Goal: Task Accomplishment & Management: Complete application form

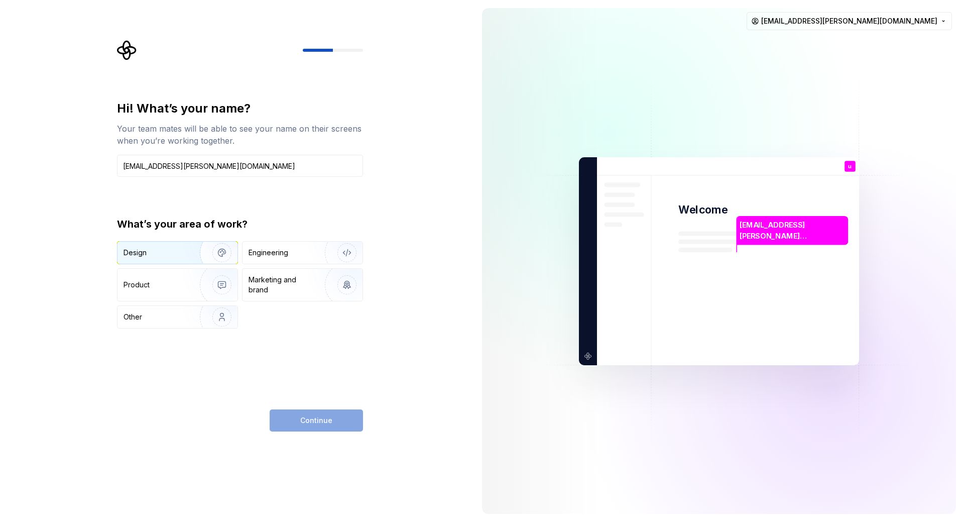
type input "[EMAIL_ADDRESS][PERSON_NAME][DOMAIN_NAME]"
click at [143, 254] on div "Design" at bounding box center [135, 253] width 23 height 10
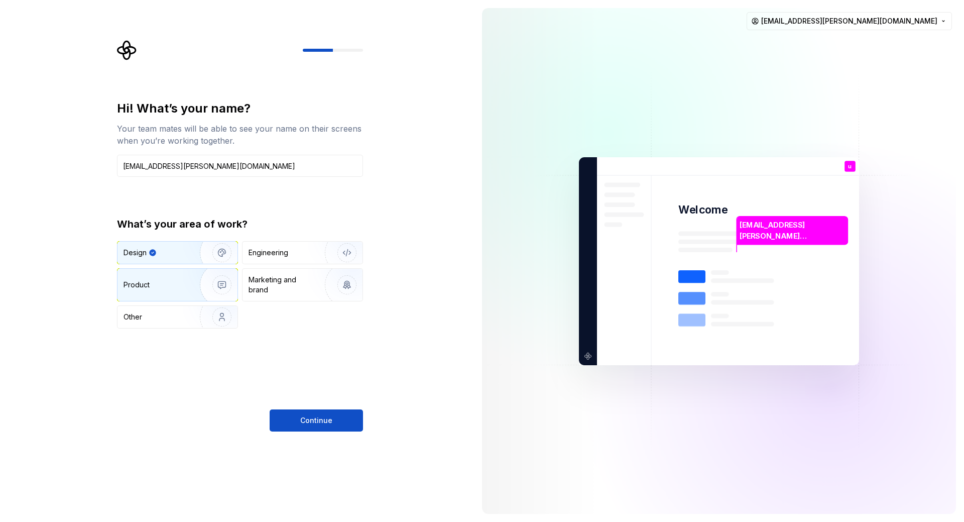
click at [144, 285] on div "Product" at bounding box center [137, 285] width 26 height 10
click at [143, 258] on div "Design" at bounding box center [178, 253] width 120 height 22
click at [324, 421] on span "Continue" at bounding box center [316, 420] width 32 height 10
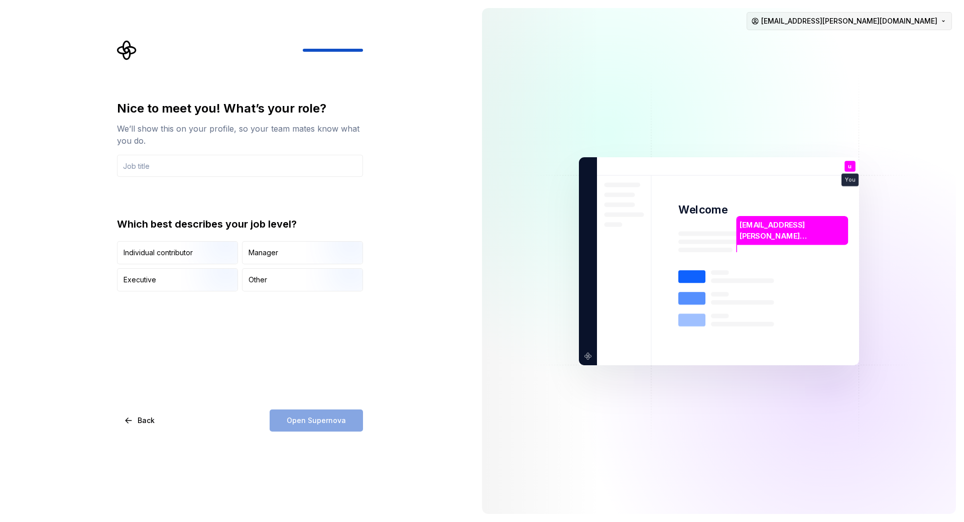
click at [943, 22] on html "Nice to meet you! What’s your role? We’ll show this on your profile, so your te…" at bounding box center [482, 261] width 964 height 522
click at [436, 215] on html "Nice to meet you! What’s your role? We’ll show this on your profile, so your te…" at bounding box center [482, 261] width 964 height 522
click at [166, 255] on div "Individual contributor" at bounding box center [158, 253] width 69 height 10
click at [163, 160] on input "text" at bounding box center [240, 166] width 246 height 22
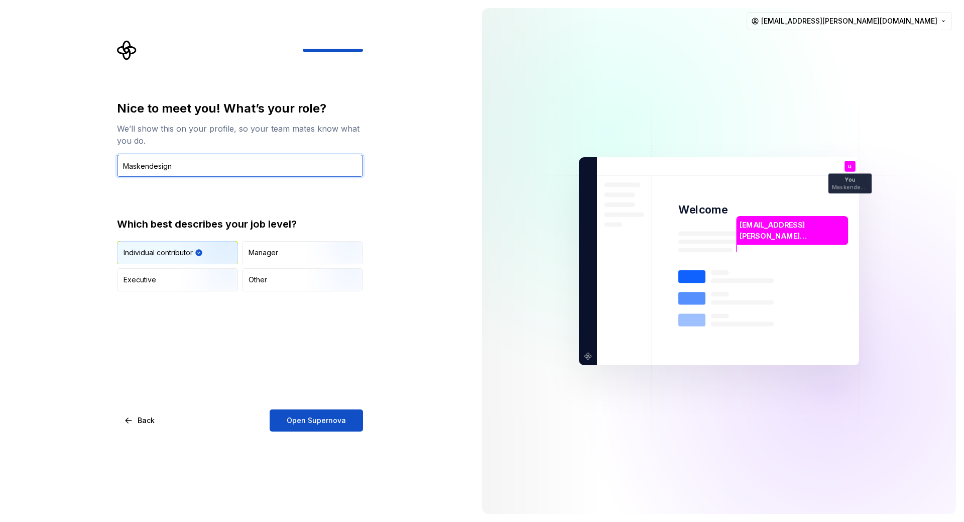
type input "Maskendesign"
type button "IndividualContributor"
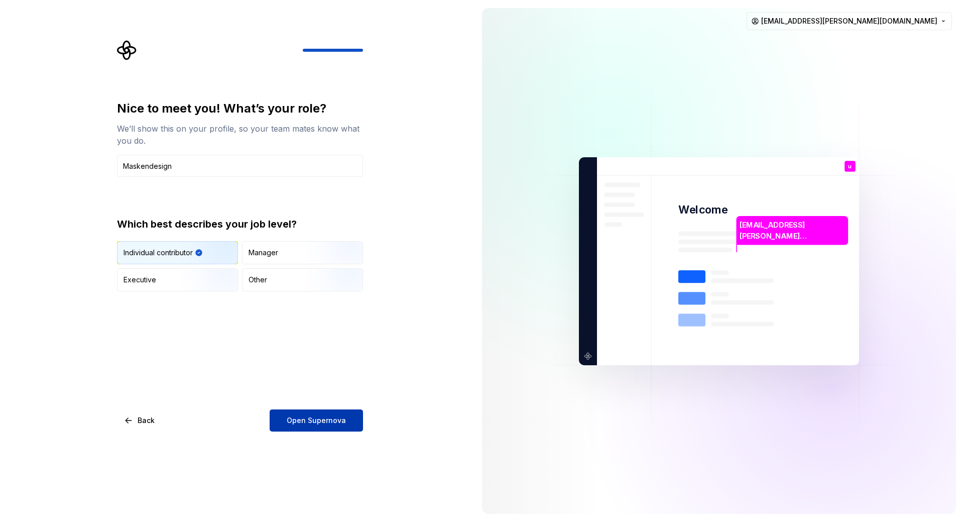
click at [330, 422] on span "Open Supernova" at bounding box center [316, 420] width 59 height 10
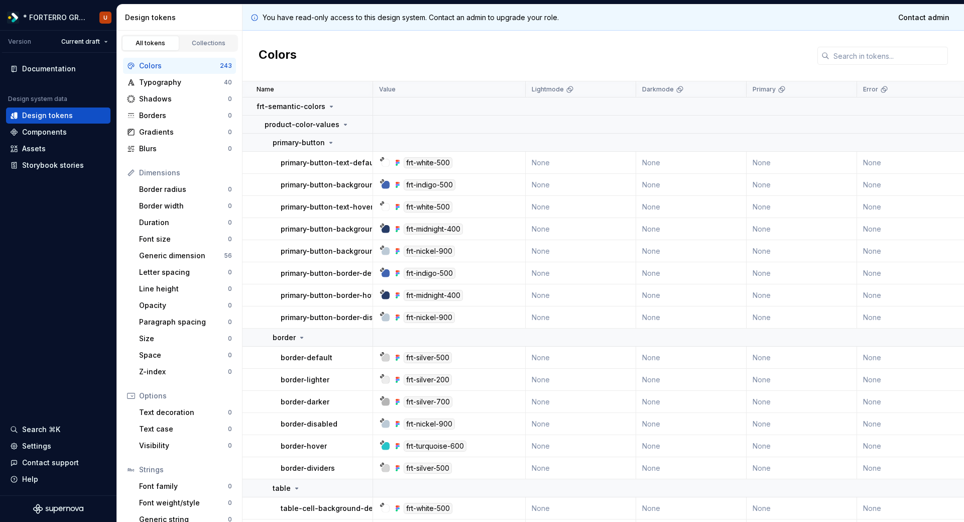
click at [325, 158] on p "primary-button-text-default" at bounding box center [330, 163] width 98 height 10
click at [344, 160] on p "primary-button-text-default" at bounding box center [330, 163] width 98 height 10
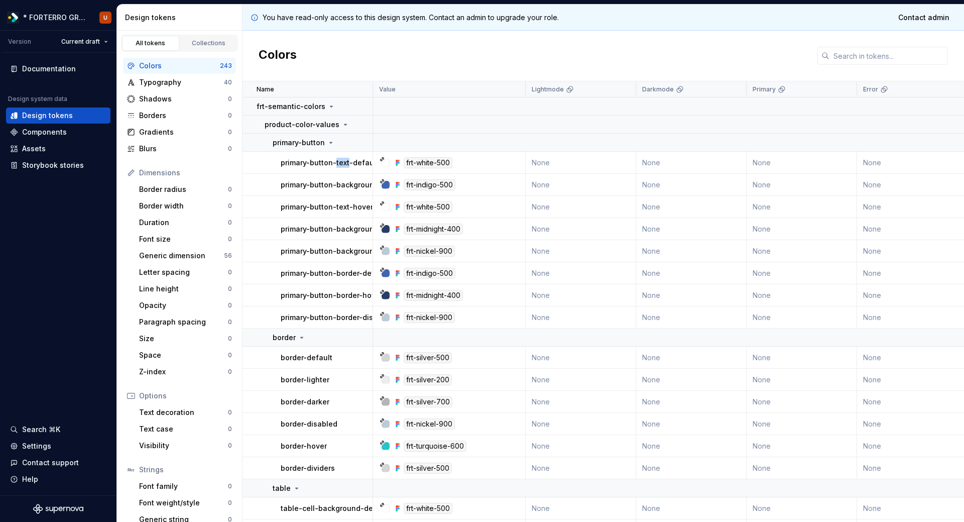
click at [344, 160] on p "primary-button-text-default" at bounding box center [330, 163] width 98 height 10
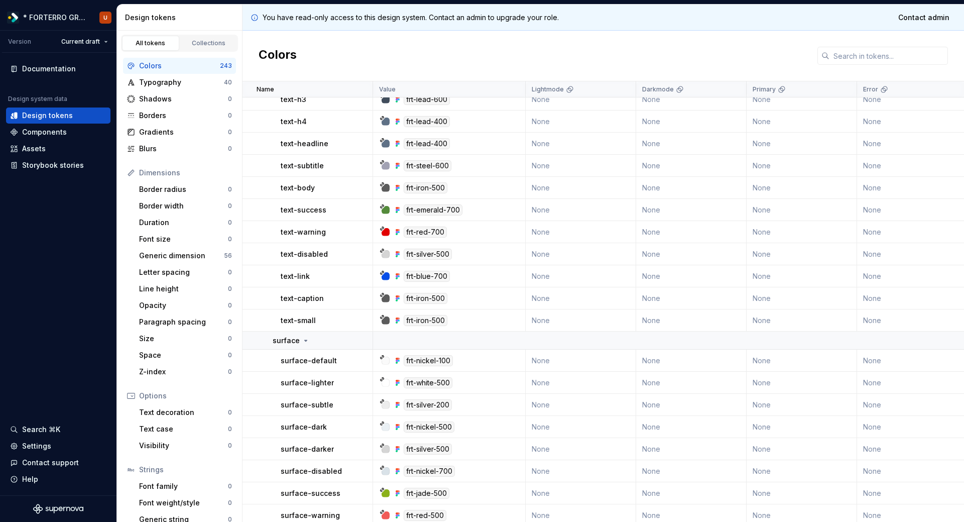
scroll to position [648, 0]
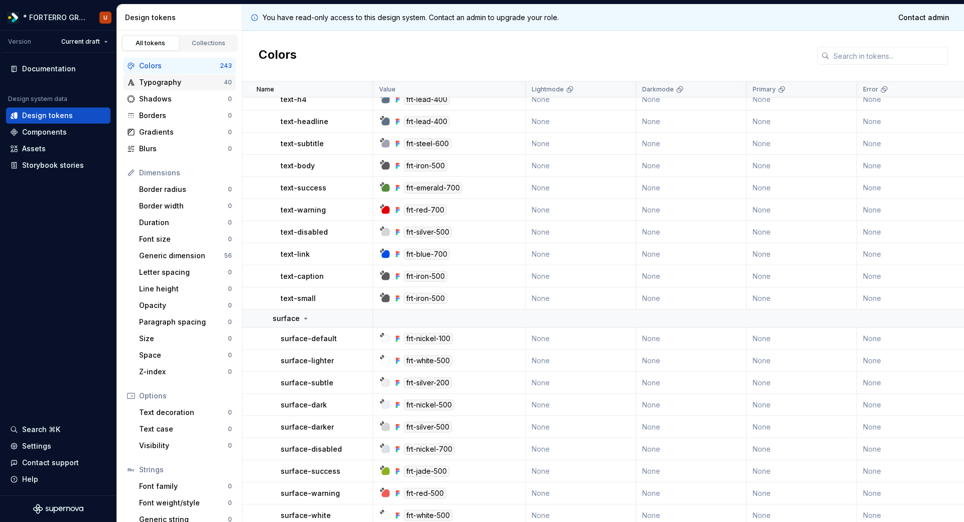
click at [175, 79] on div "Typography" at bounding box center [181, 82] width 85 height 10
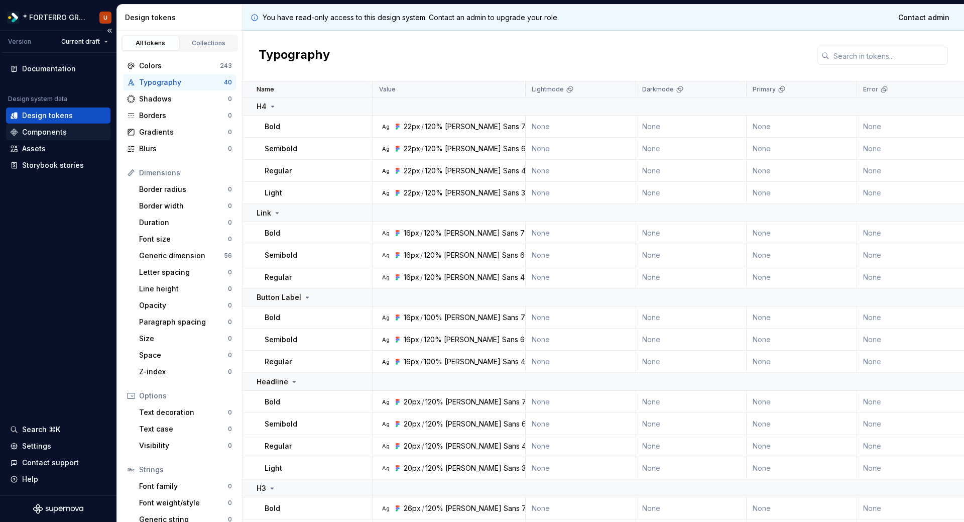
click at [50, 128] on div "Components" at bounding box center [44, 132] width 45 height 10
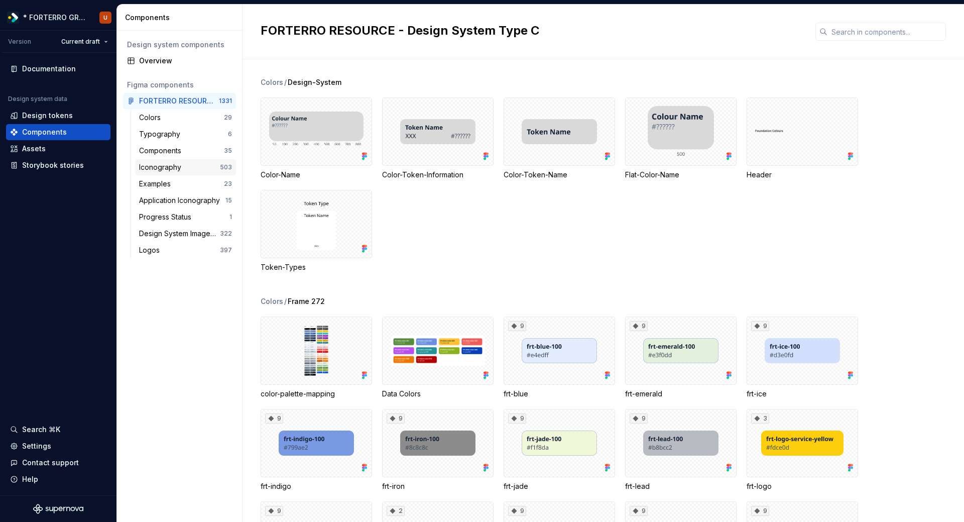
click at [152, 167] on div "Iconography" at bounding box center [162, 167] width 46 height 10
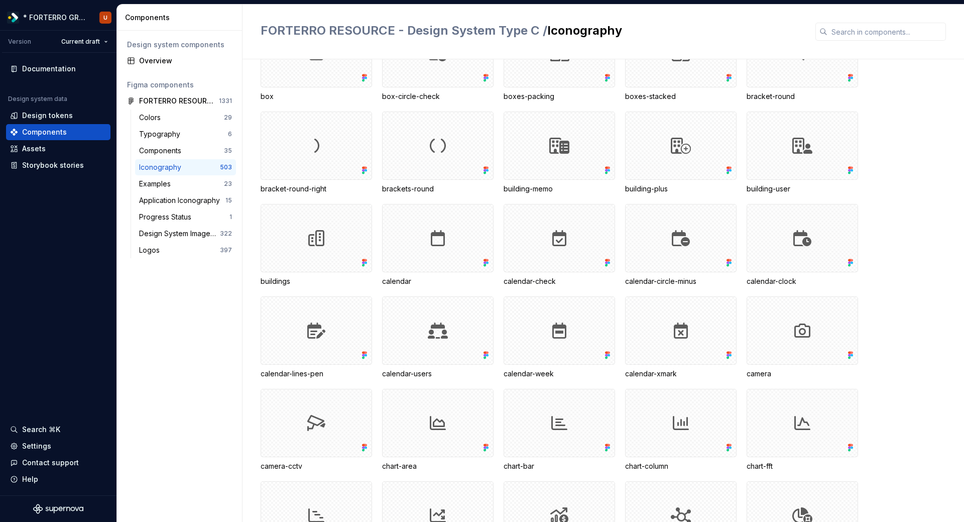
scroll to position [859, 0]
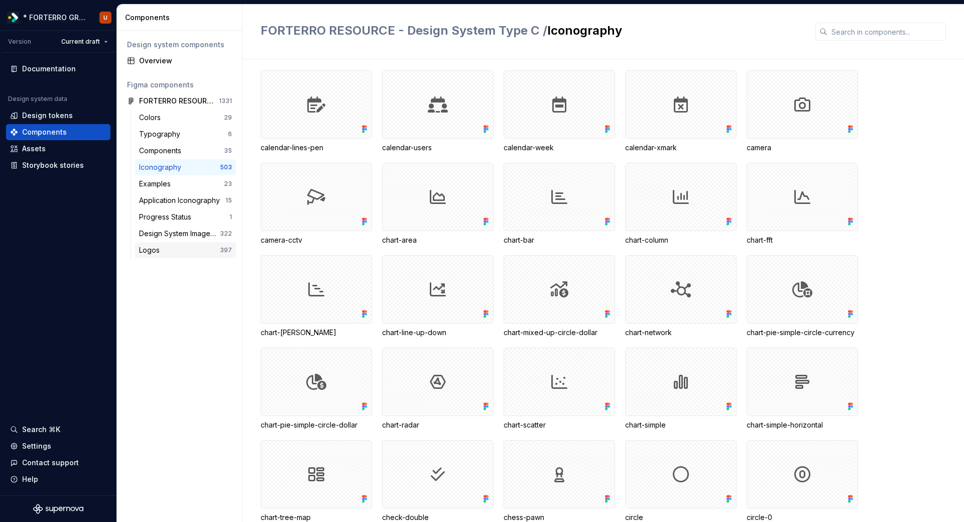
click at [151, 255] on div "Logos" at bounding box center [151, 250] width 25 height 10
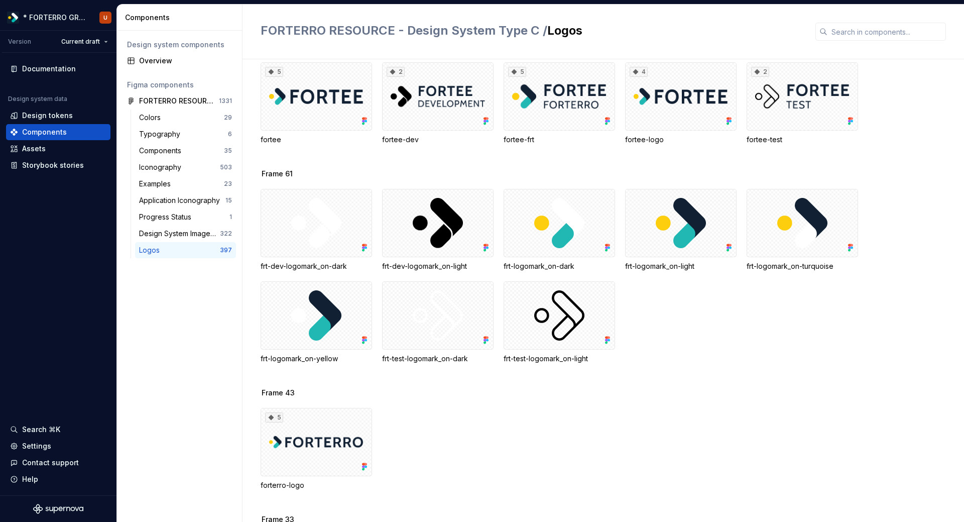
scroll to position [1019, 0]
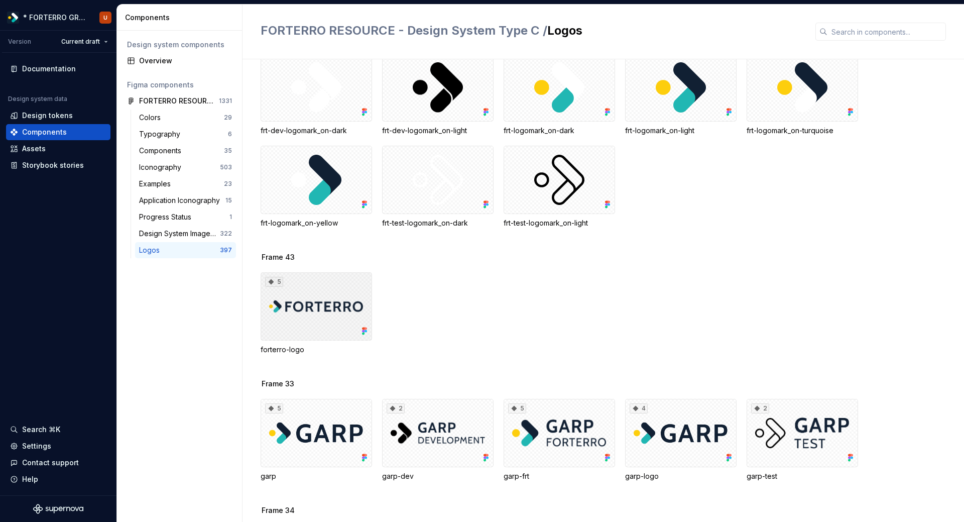
click at [350, 305] on div "5" at bounding box center [316, 306] width 111 height 68
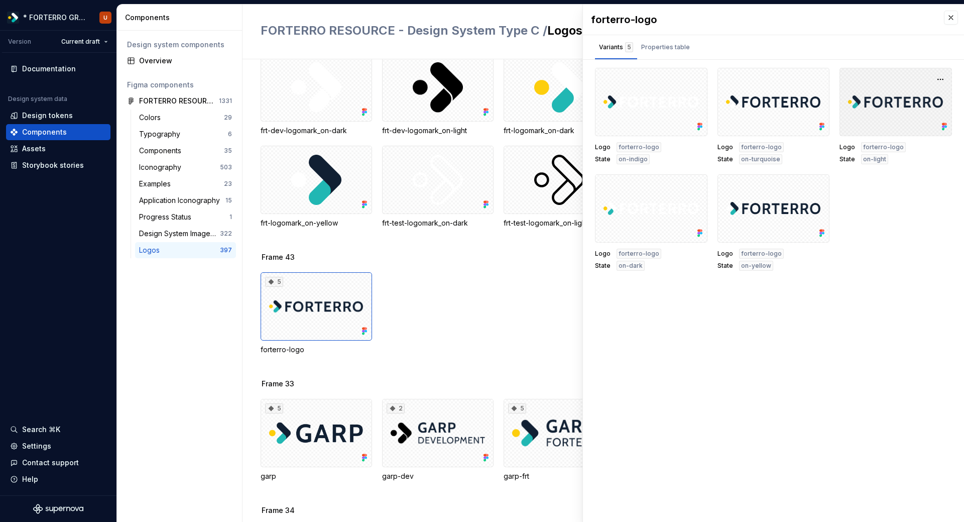
click at [899, 95] on div at bounding box center [896, 102] width 112 height 68
click at [940, 79] on button "button" at bounding box center [941, 79] width 14 height 14
click at [908, 98] on div "Open in [GEOGRAPHIC_DATA]" at bounding box center [908, 109] width 65 height 30
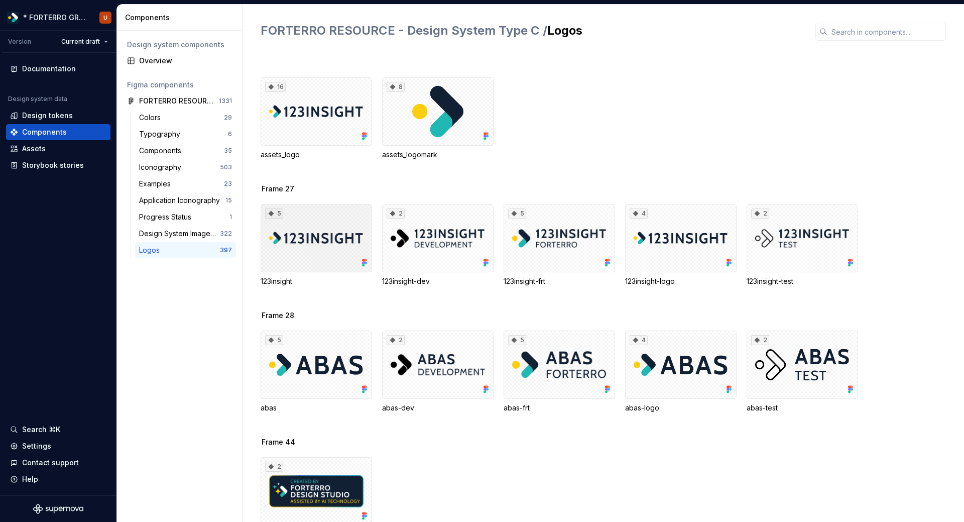
scroll to position [90, 0]
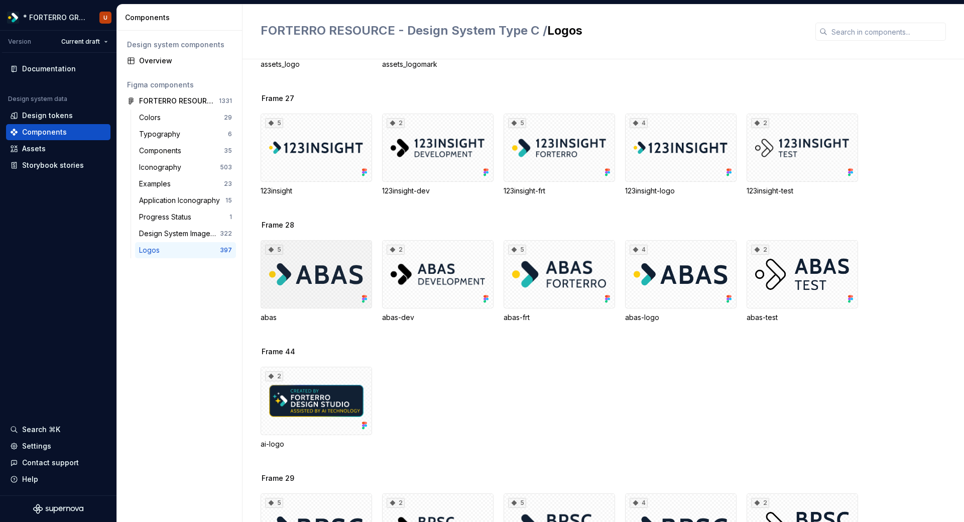
click at [316, 289] on div "5" at bounding box center [316, 274] width 111 height 68
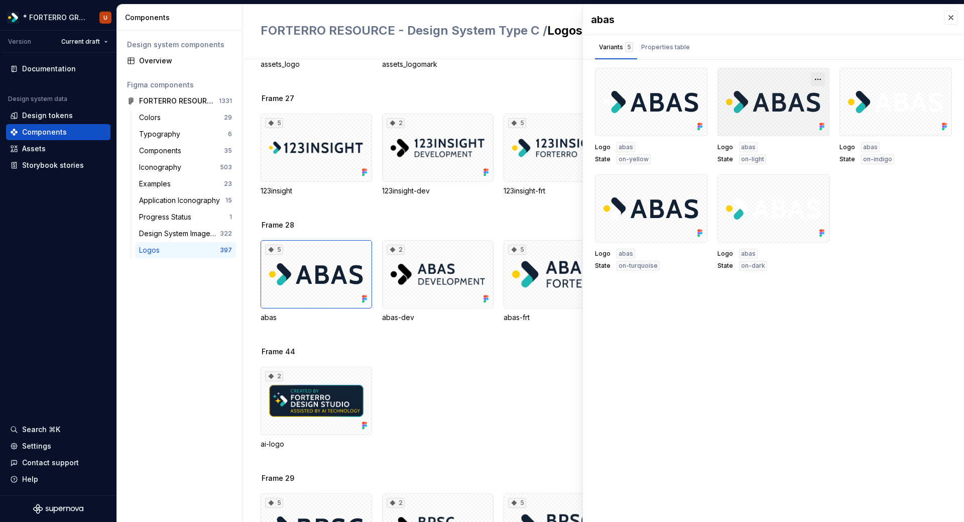
click at [822, 76] on button "button" at bounding box center [818, 79] width 14 height 14
click at [760, 94] on div "Open in [GEOGRAPHIC_DATA]" at bounding box center [785, 109] width 65 height 30
click at [106, 40] on html "* FORTERRO GROUP * U Version Current draft Documentation Design system data Des…" at bounding box center [482, 261] width 964 height 522
click at [35, 68] on html "* FORTERRO GROUP * U Version Current draft Documentation Design system data Des…" at bounding box center [482, 261] width 964 height 522
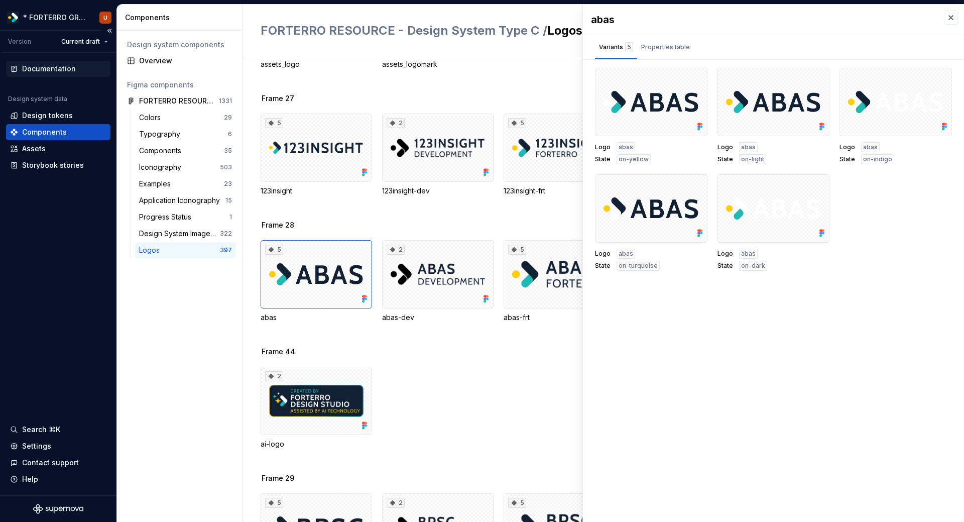
click at [46, 70] on div "Documentation" at bounding box center [49, 69] width 54 height 10
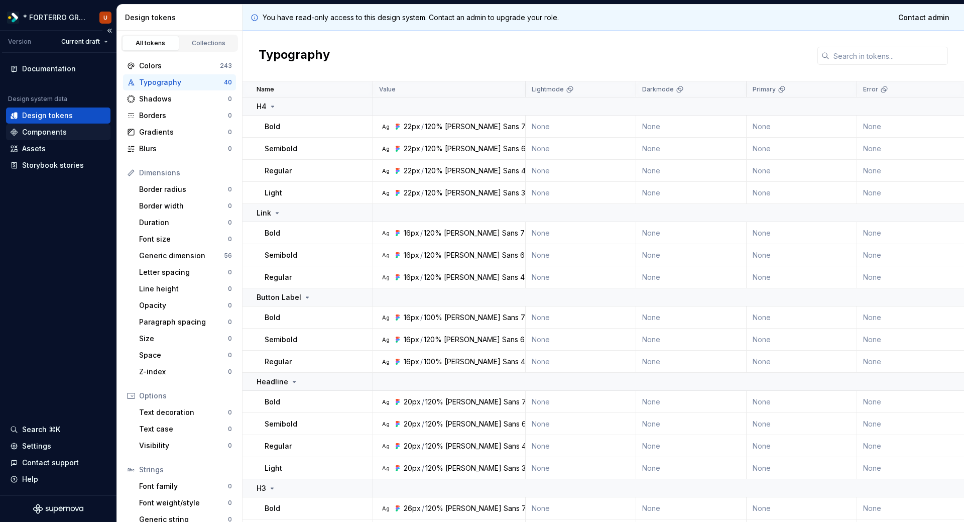
click at [42, 132] on div "Components" at bounding box center [44, 132] width 45 height 10
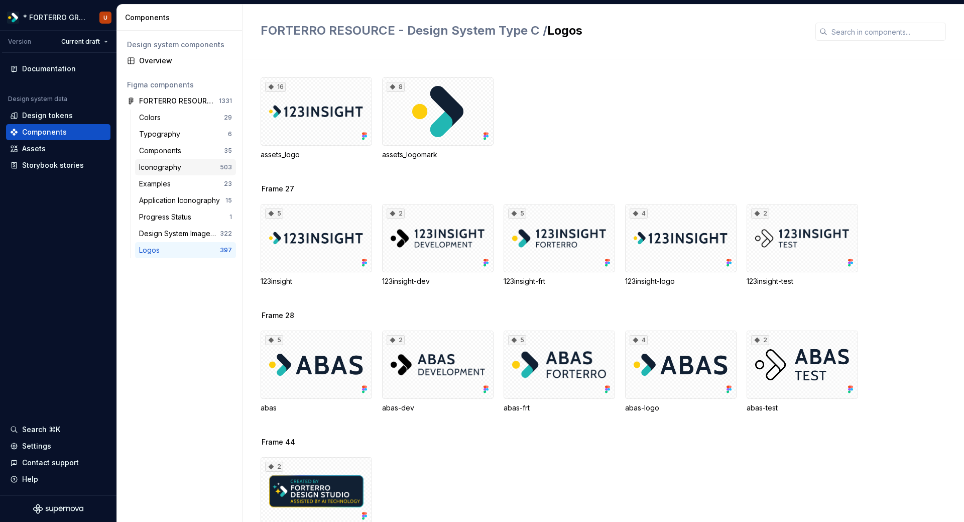
click at [181, 167] on div "Iconography" at bounding box center [162, 167] width 46 height 10
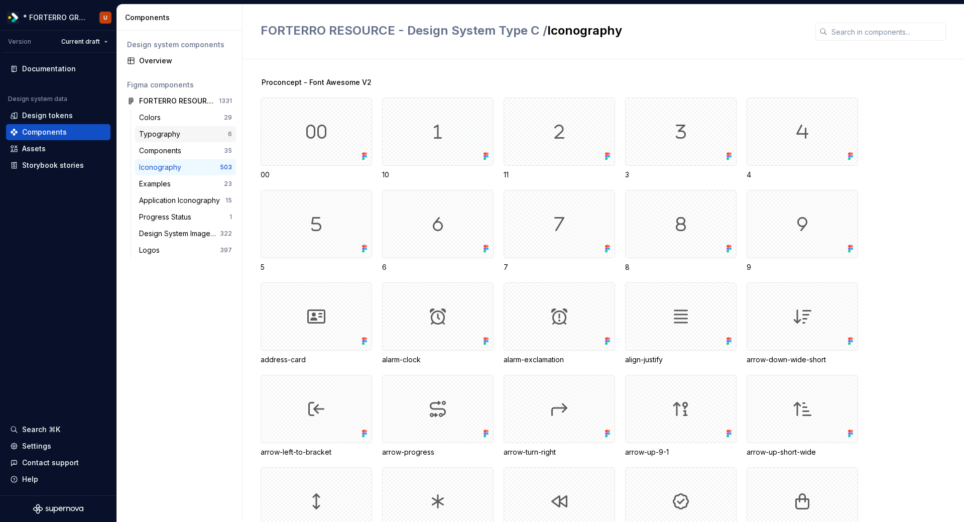
click at [166, 137] on div "Typography" at bounding box center [161, 134] width 45 height 10
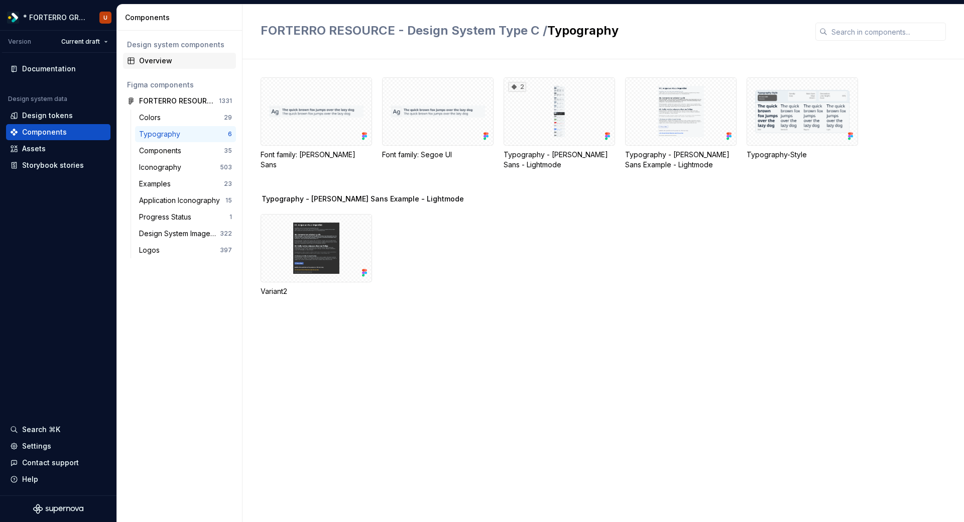
click at [152, 61] on div "Overview" at bounding box center [185, 61] width 93 height 10
